Goal: Submit feedback/report problem: Submit feedback/report problem

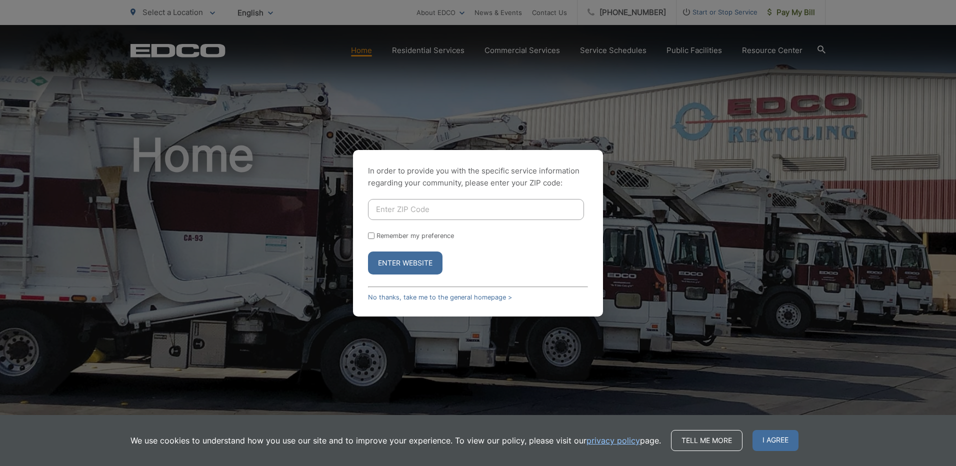
click at [463, 211] on input "Enter ZIP Code" at bounding box center [476, 209] width 216 height 21
type input "92084"
click at [385, 260] on button "Enter Website" at bounding box center [405, 263] width 75 height 23
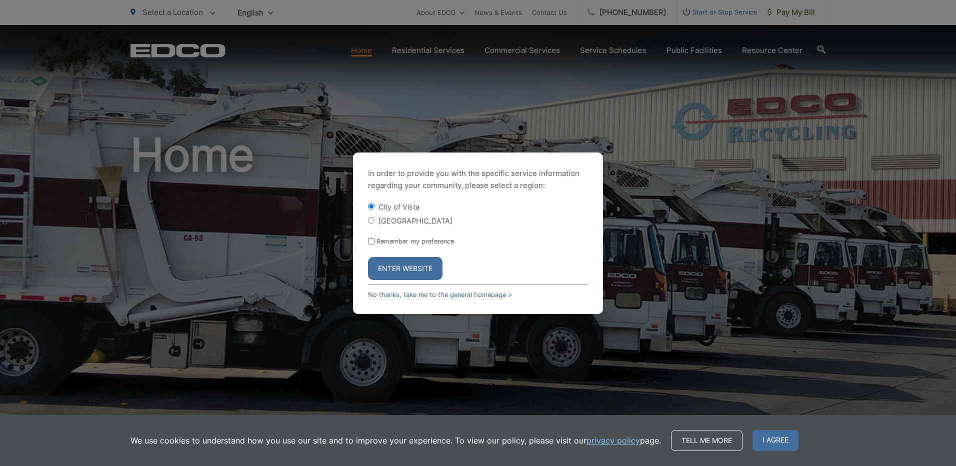
click at [401, 274] on button "Enter Website" at bounding box center [405, 268] width 75 height 23
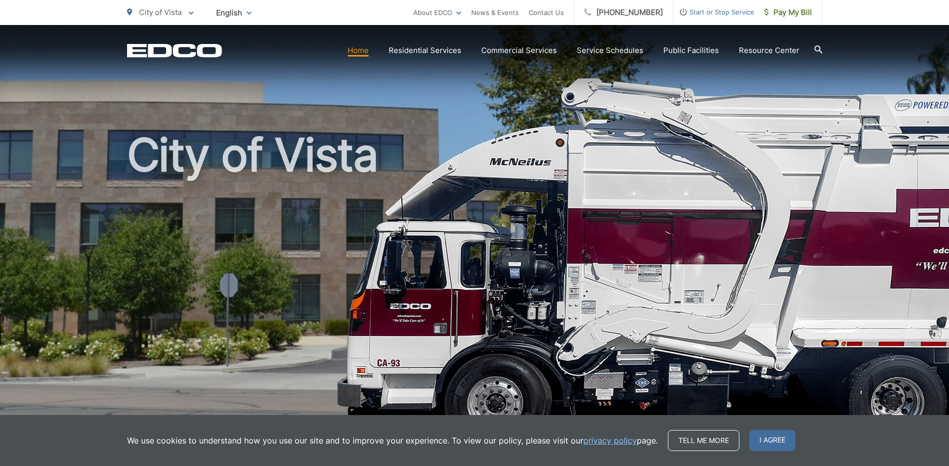
click at [366, 51] on link "Home" at bounding box center [358, 51] width 21 height 12
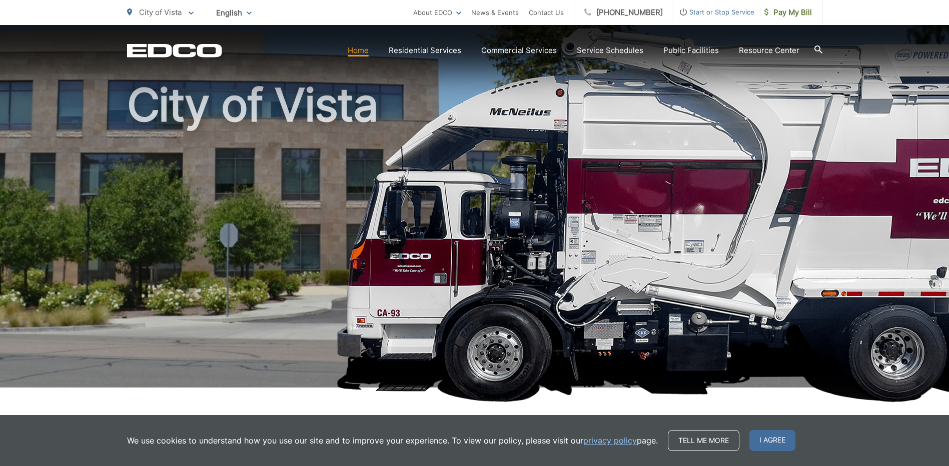
click at [860, 138] on img at bounding box center [769, 215] width 866 height 375
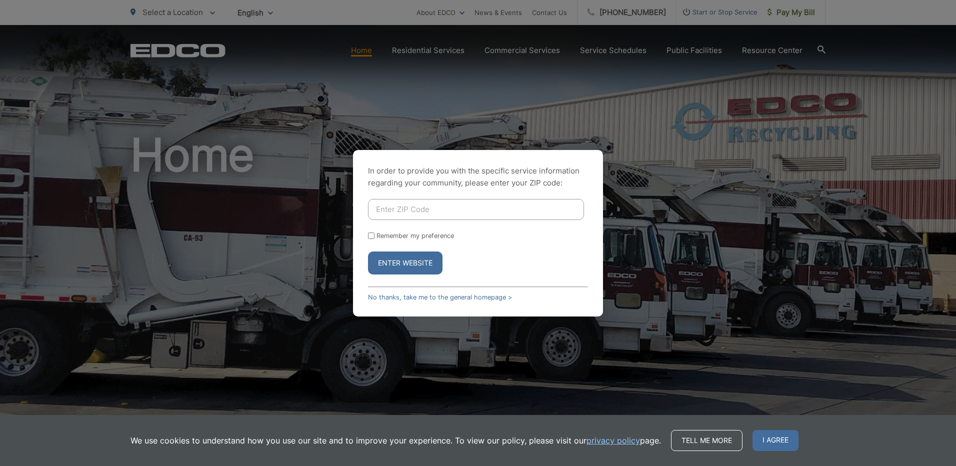
click at [404, 213] on input "Enter ZIP Code" at bounding box center [476, 209] width 216 height 21
type input "92084"
click at [424, 300] on link "No thanks, take me to the general homepage >" at bounding box center [440, 298] width 144 height 8
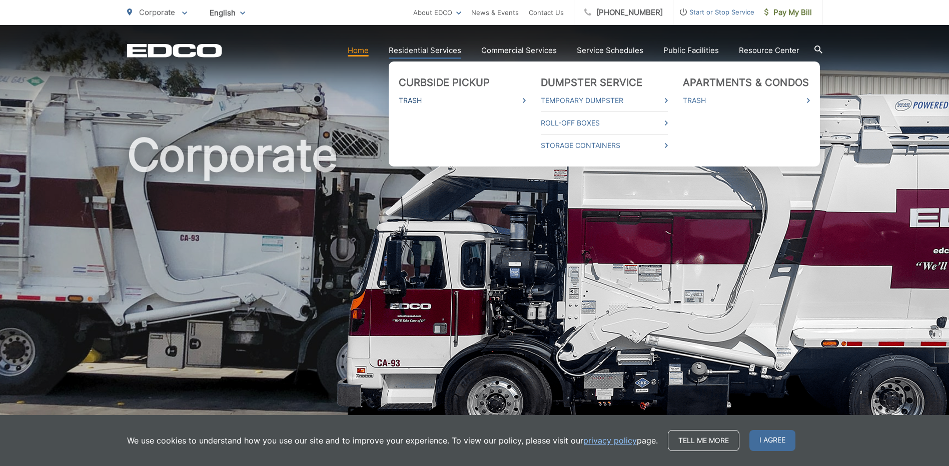
click at [419, 102] on link "Trash" at bounding box center [462, 101] width 127 height 12
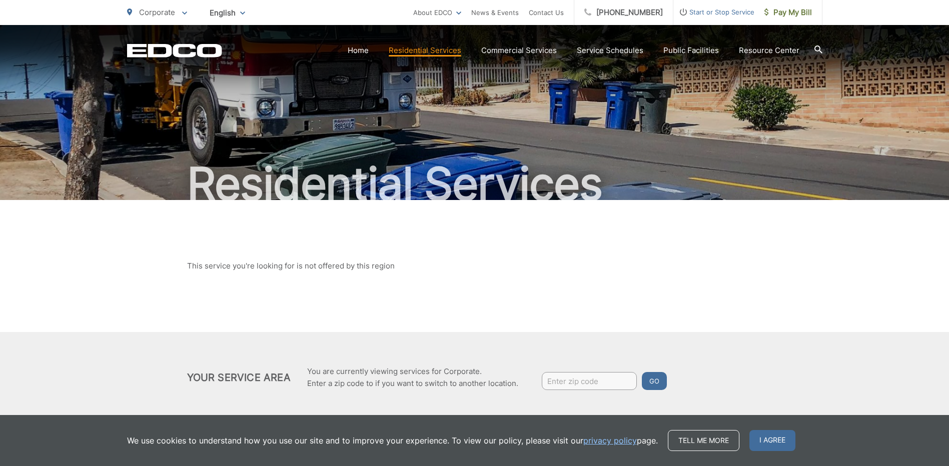
click at [579, 383] on input "Enter zip code" at bounding box center [589, 381] width 95 height 18
type input "92084"
click at [656, 384] on button "Go" at bounding box center [654, 381] width 25 height 18
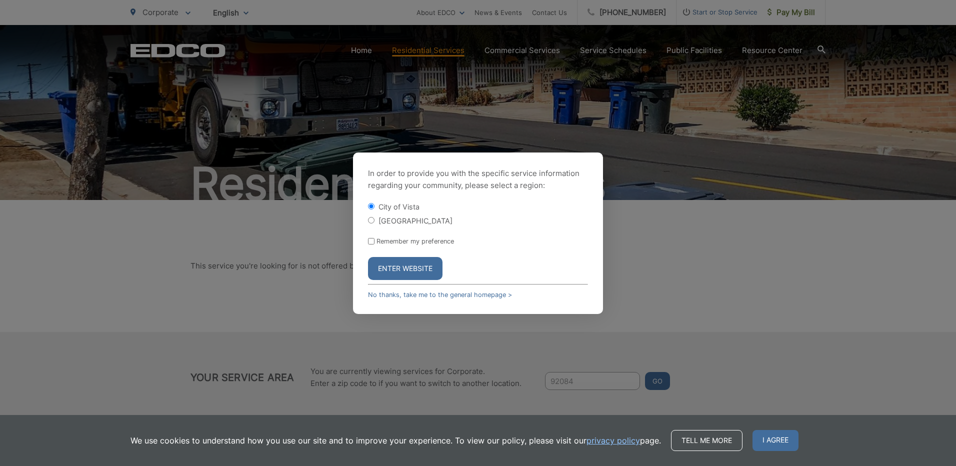
click at [421, 269] on button "Enter Website" at bounding box center [405, 268] width 75 height 23
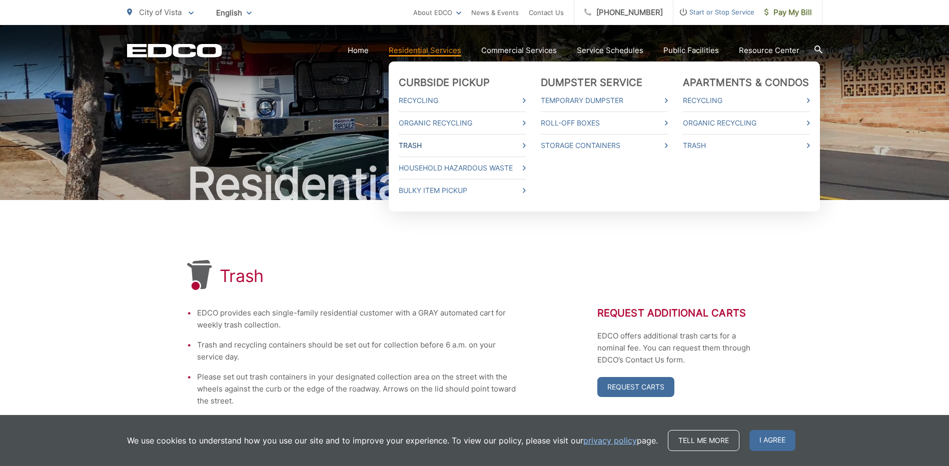
click at [422, 148] on link "Trash" at bounding box center [462, 146] width 127 height 12
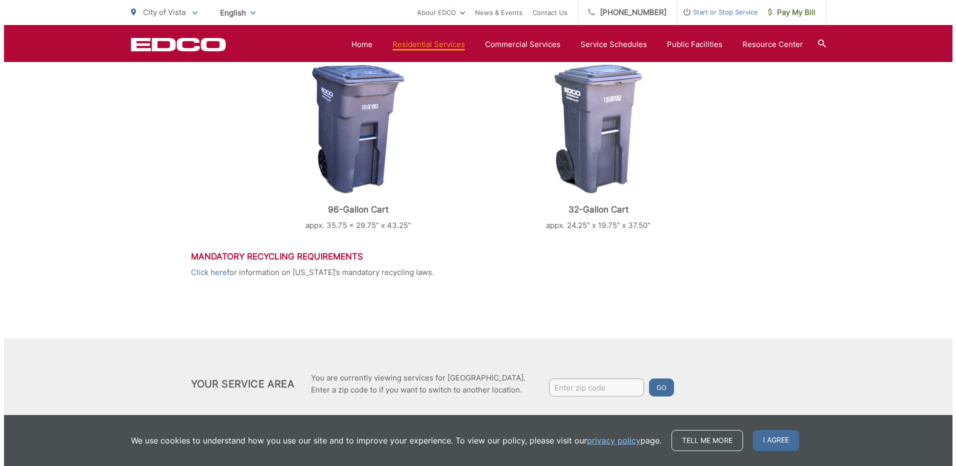
scroll to position [452, 0]
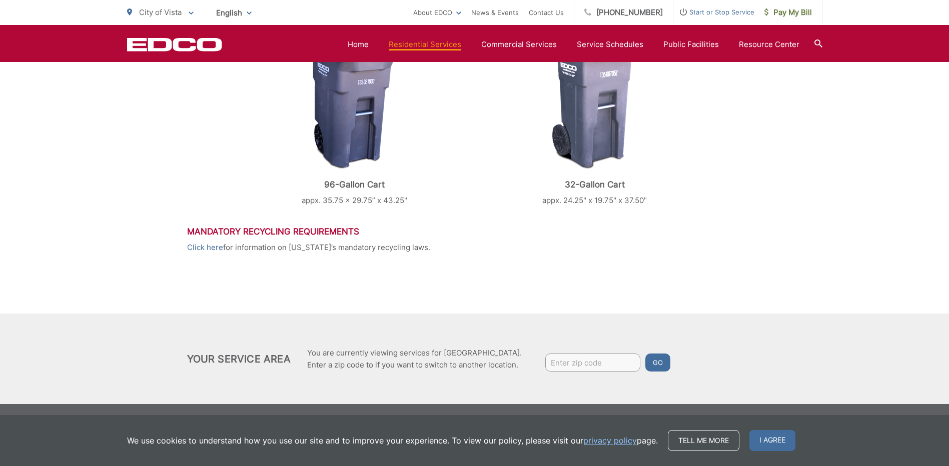
click at [556, 365] on input "Enter zip code" at bounding box center [592, 363] width 95 height 18
type input "92084"
click at [652, 364] on button "Go" at bounding box center [657, 363] width 25 height 18
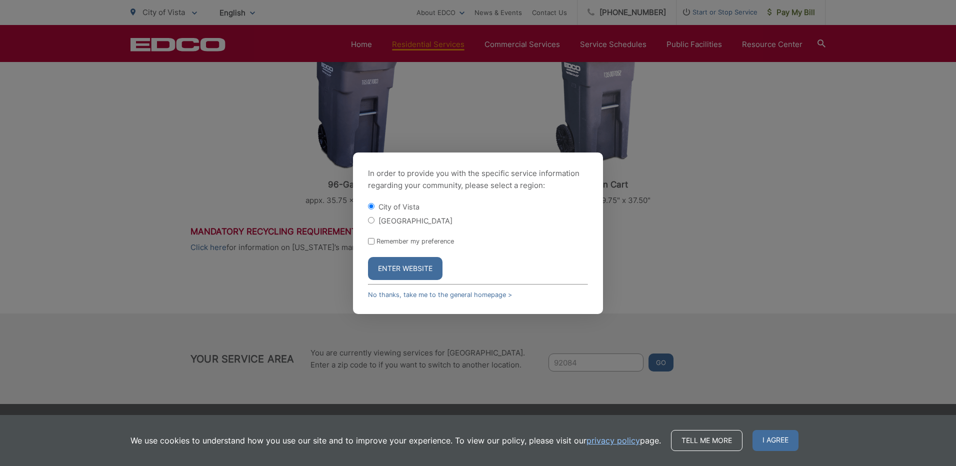
click at [410, 270] on button "Enter Website" at bounding box center [405, 268] width 75 height 23
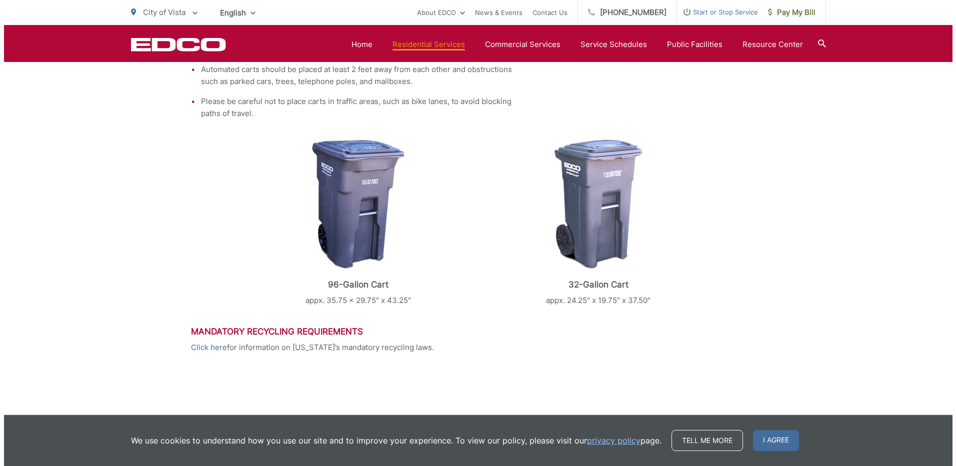
scroll to position [452, 0]
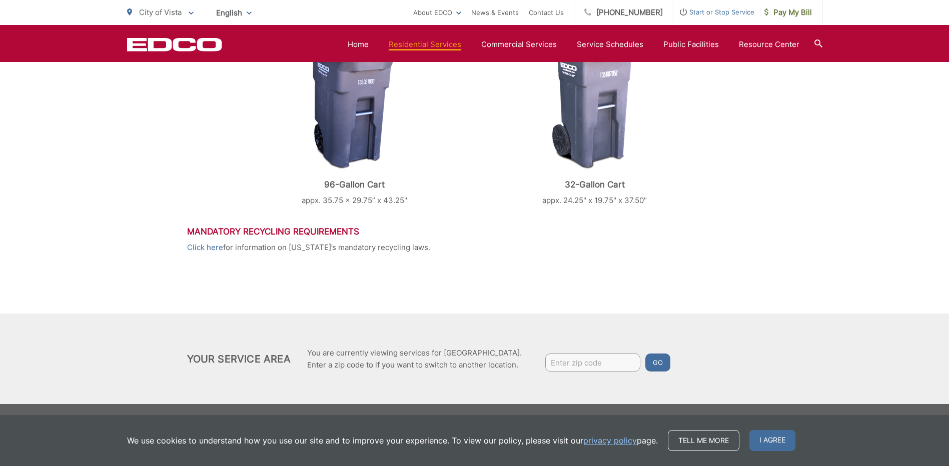
click at [562, 359] on input "Enter zip code" at bounding box center [592, 363] width 95 height 18
type input "92084"
click at [657, 365] on button "Go" at bounding box center [657, 363] width 25 height 18
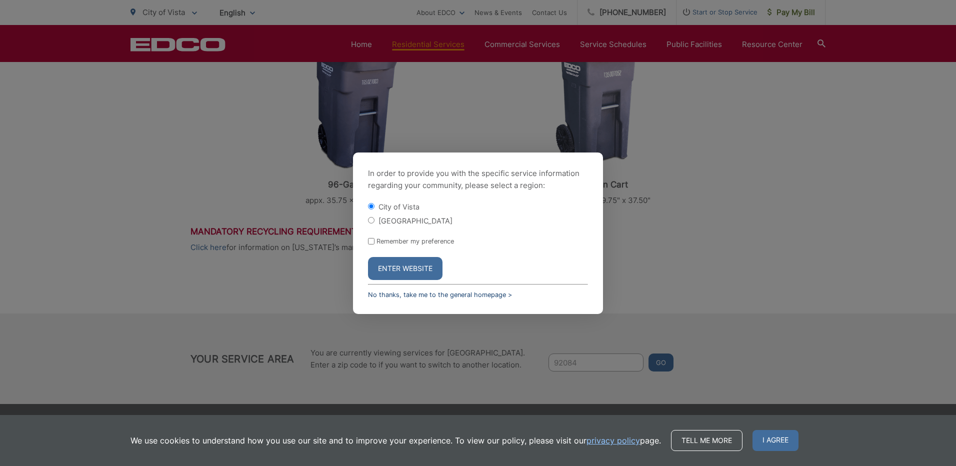
click at [401, 297] on link "No thanks, take me to the general homepage >" at bounding box center [440, 295] width 144 height 8
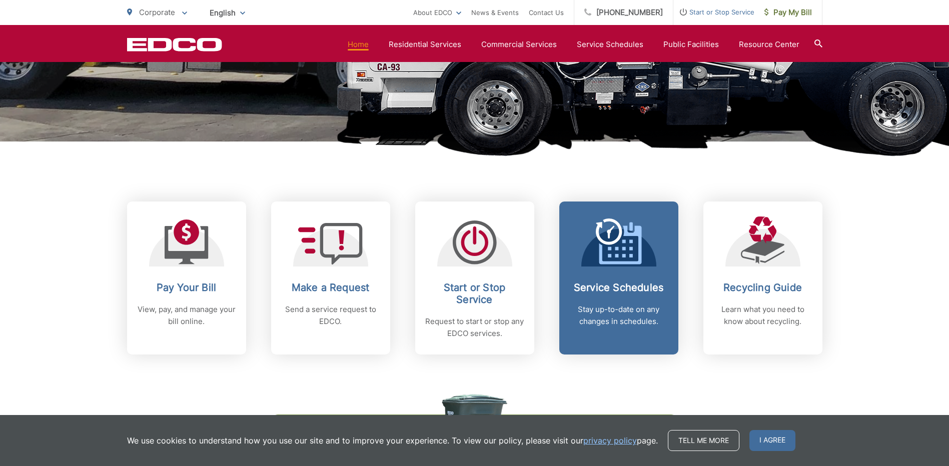
scroll to position [300, 0]
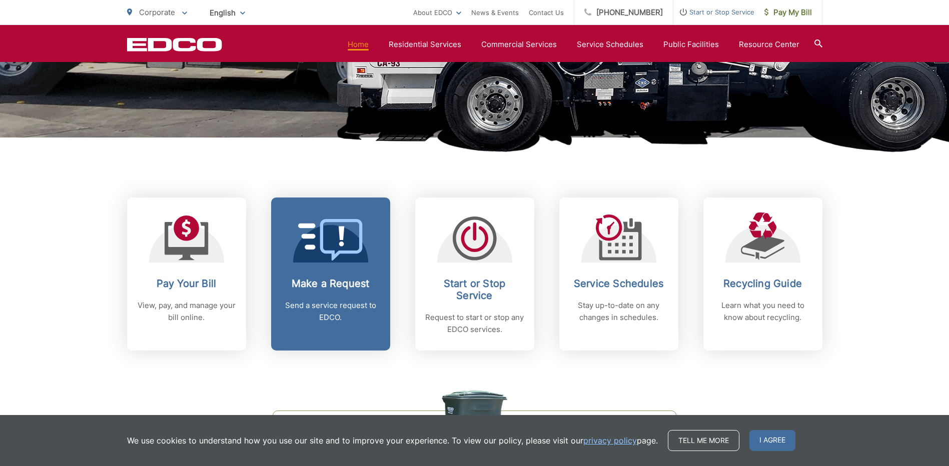
click at [343, 303] on p "Send a service request to EDCO." at bounding box center [330, 312] width 99 height 24
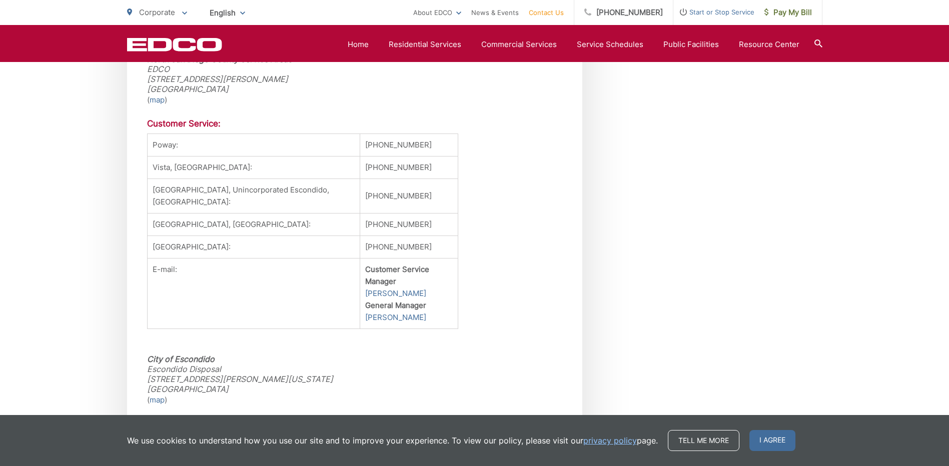
scroll to position [950, 0]
